Goal: Task Accomplishment & Management: Manage account settings

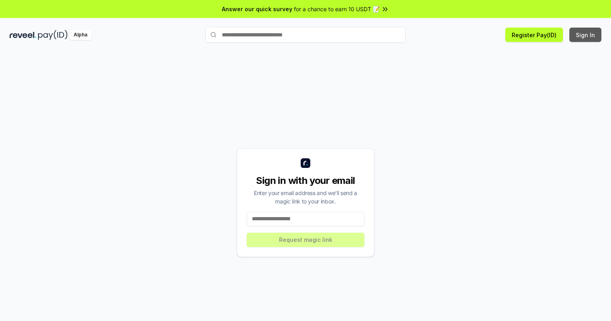
click at [585, 35] on button "Sign In" at bounding box center [585, 35] width 32 height 14
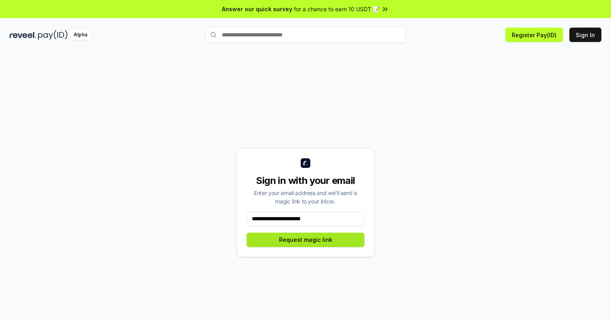
type input "**********"
click at [305, 240] on button "Request magic link" at bounding box center [305, 240] width 118 height 14
